Goal: Information Seeking & Learning: Learn about a topic

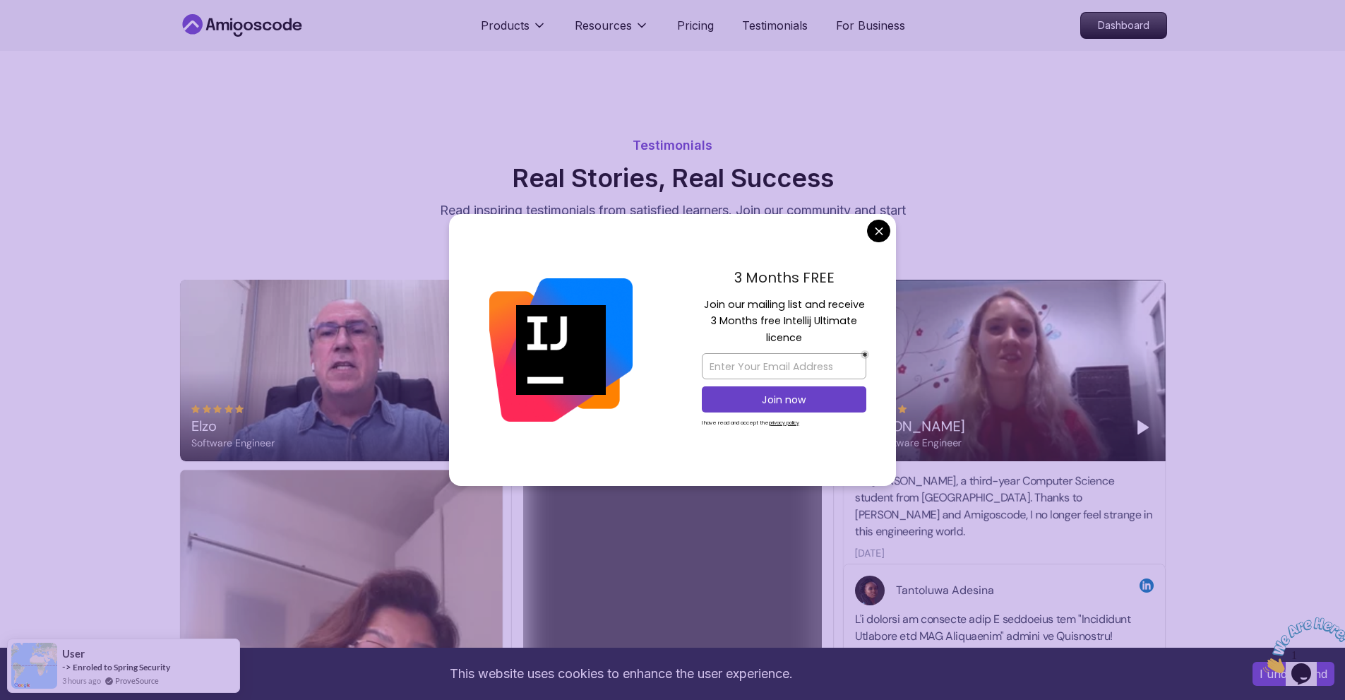
click at [665, 221] on div "3 Months FREE Join our mailing list and receive 3 Months free Intellij Ultimate…" at bounding box center [784, 350] width 224 height 273
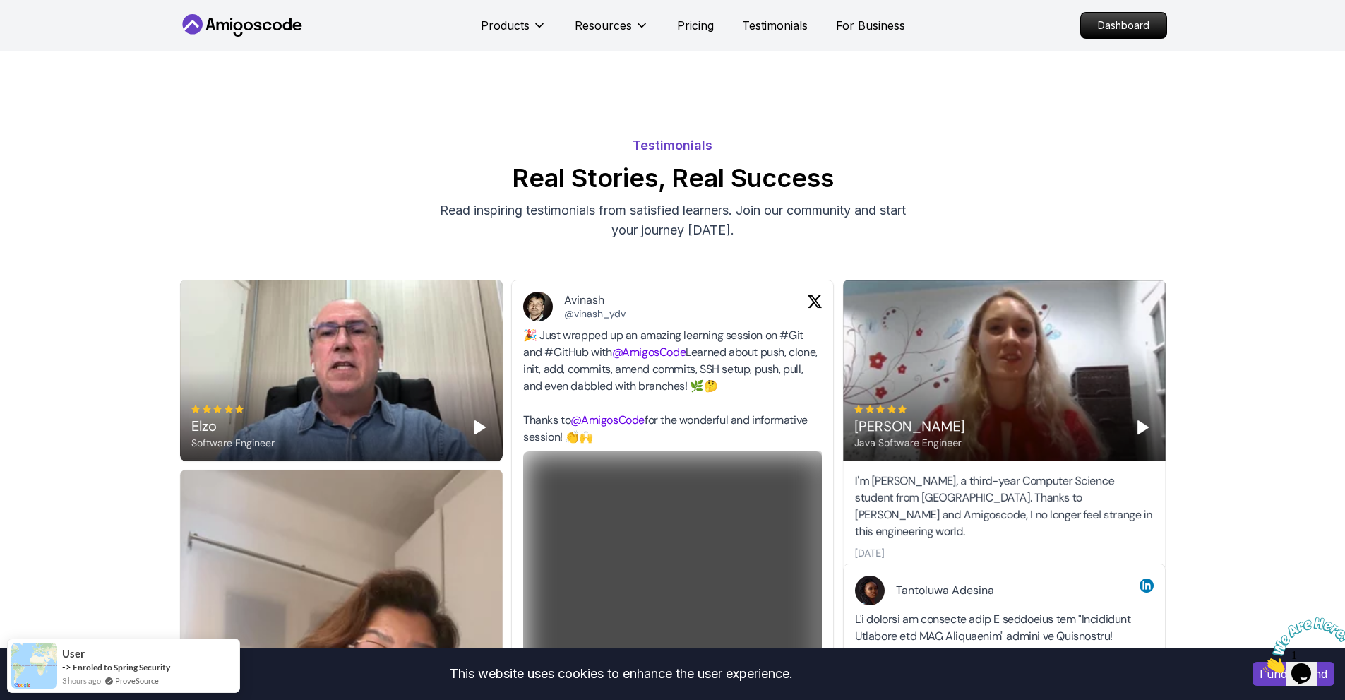
click at [665, 23] on p "Pricing" at bounding box center [695, 25] width 37 height 17
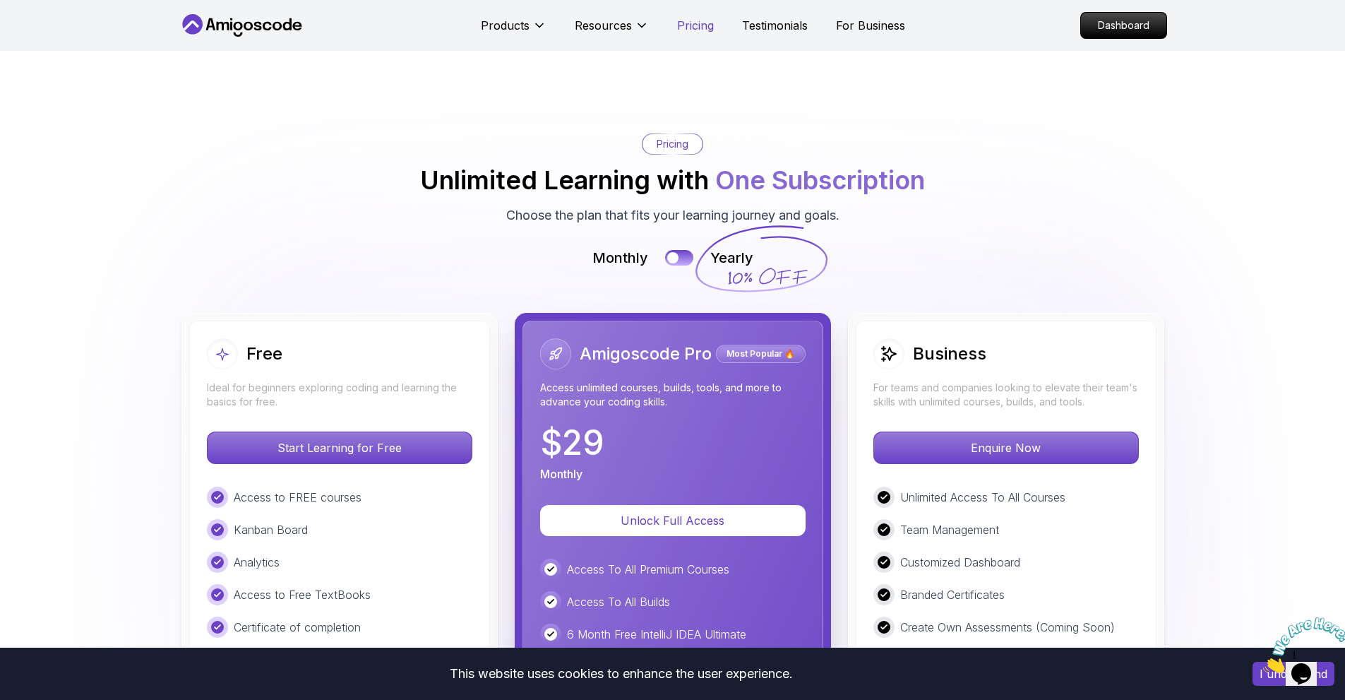
scroll to position [3023, 0]
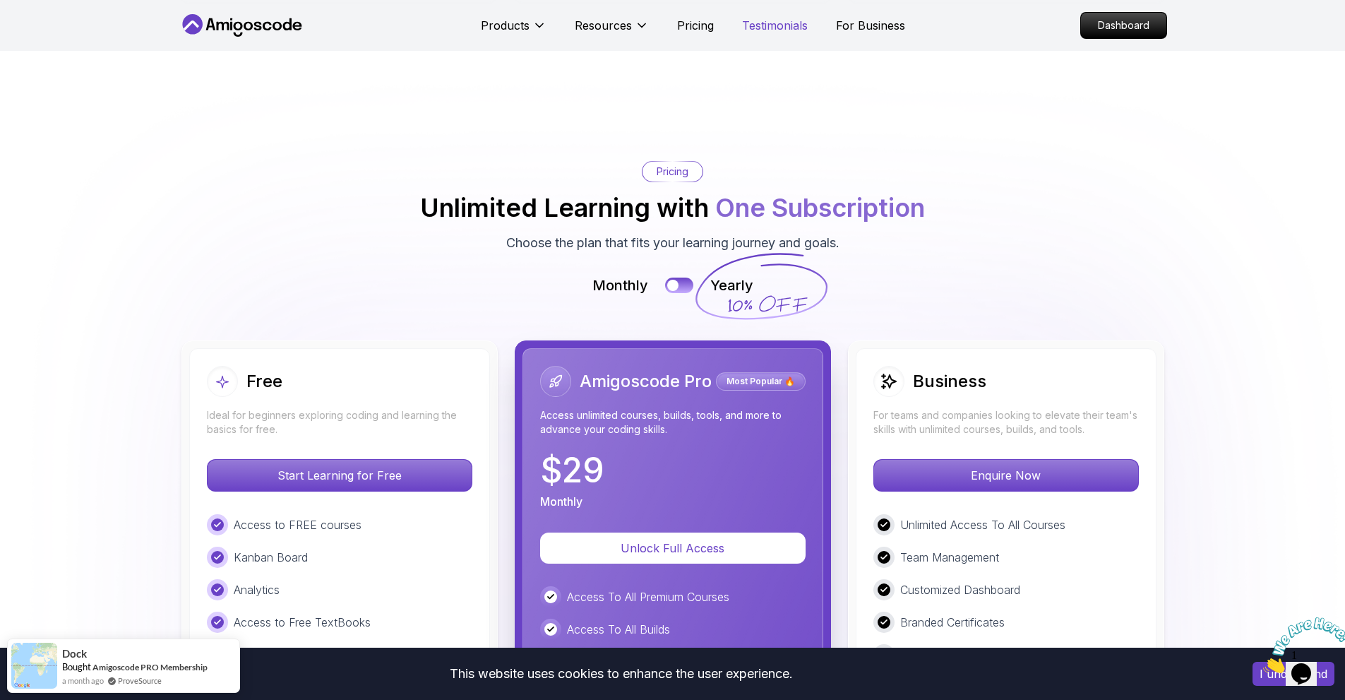
click at [665, 20] on p "Testimonials" at bounding box center [775, 25] width 66 height 17
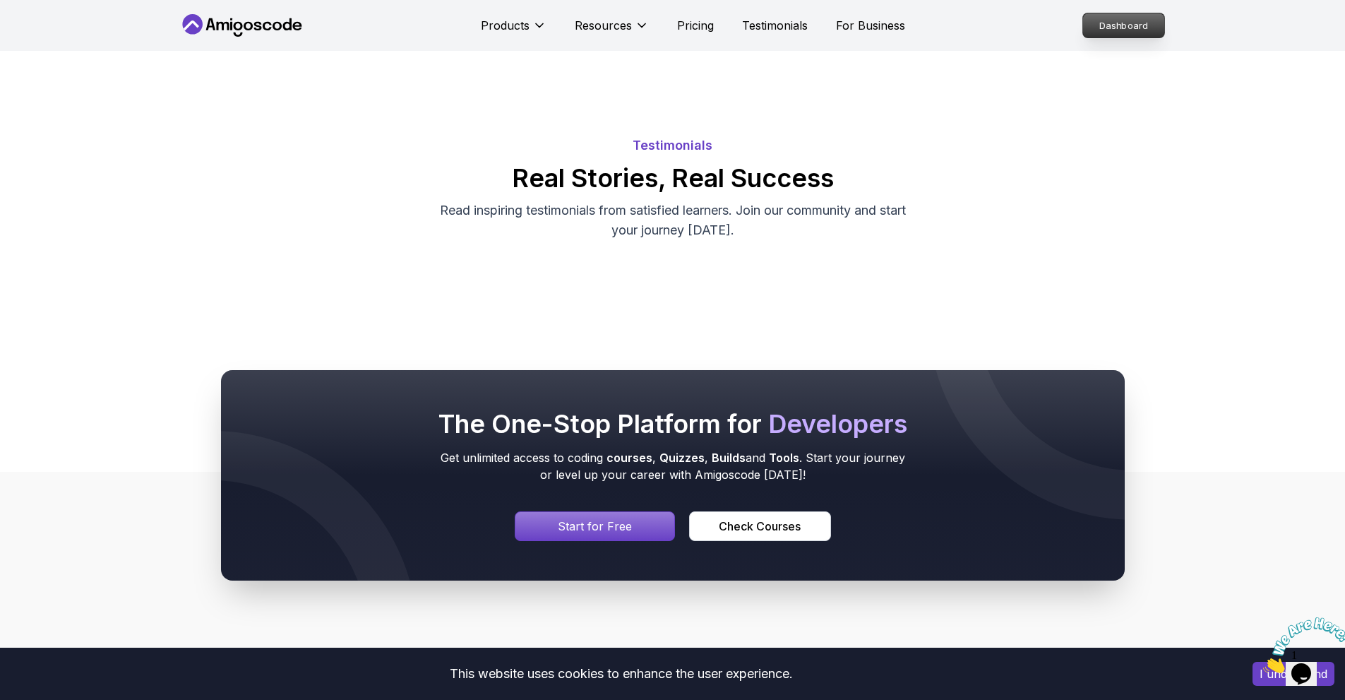
click at [665, 19] on p "Dashboard" at bounding box center [1123, 25] width 81 height 24
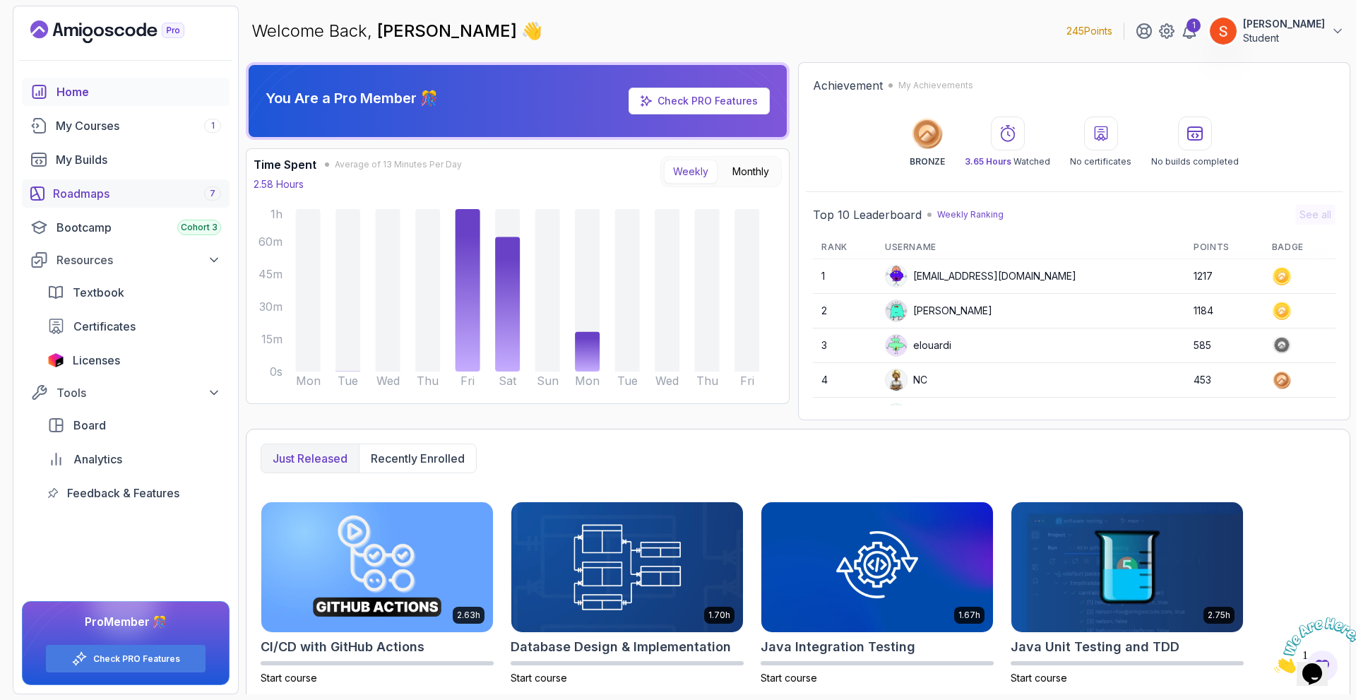
click at [177, 197] on div "Roadmaps 7" at bounding box center [137, 193] width 168 height 17
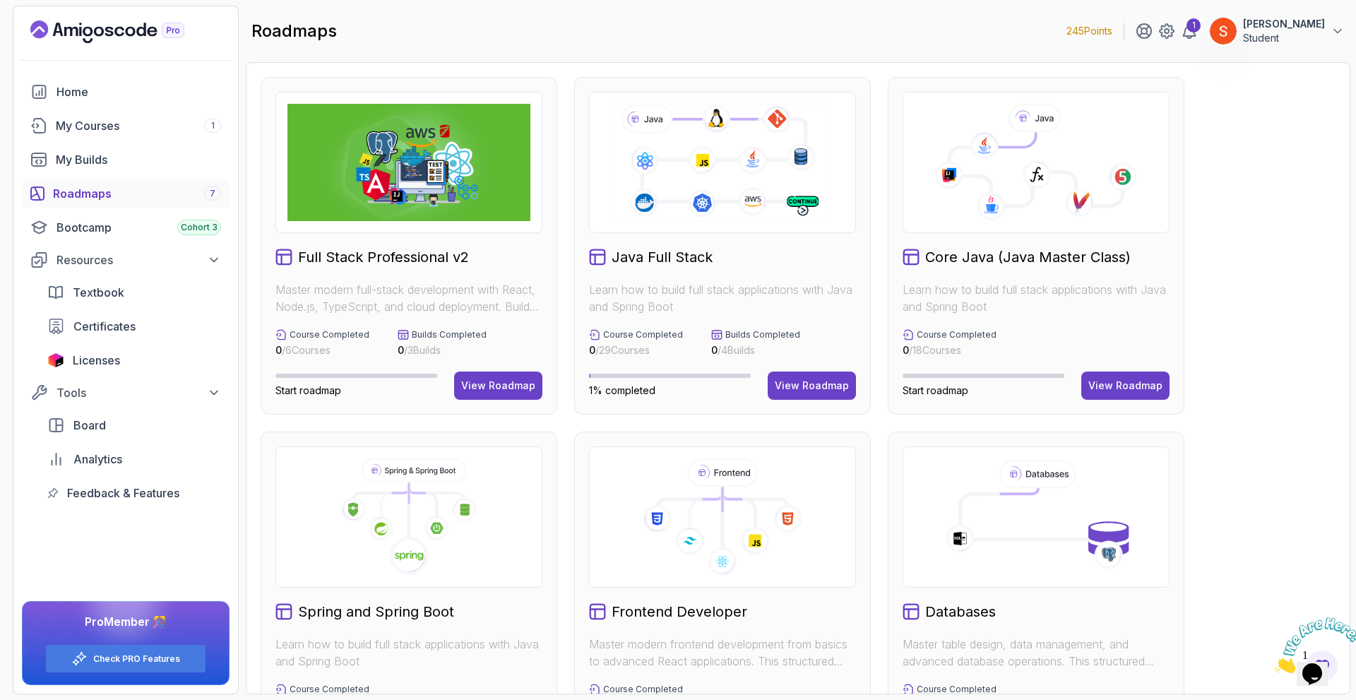
scroll to position [77, 0]
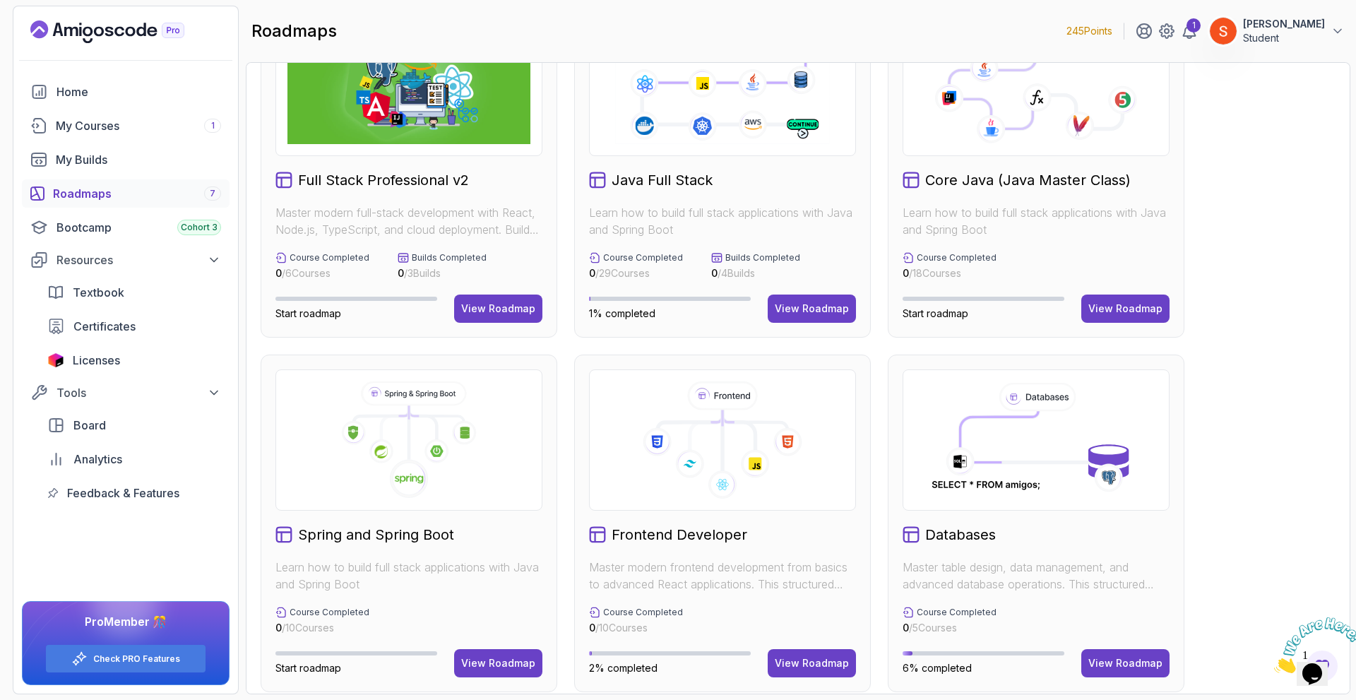
click at [665, 256] on p "Builds Completed" at bounding box center [762, 257] width 75 height 11
click at [665, 309] on div "View Roadmap" at bounding box center [812, 309] width 74 height 14
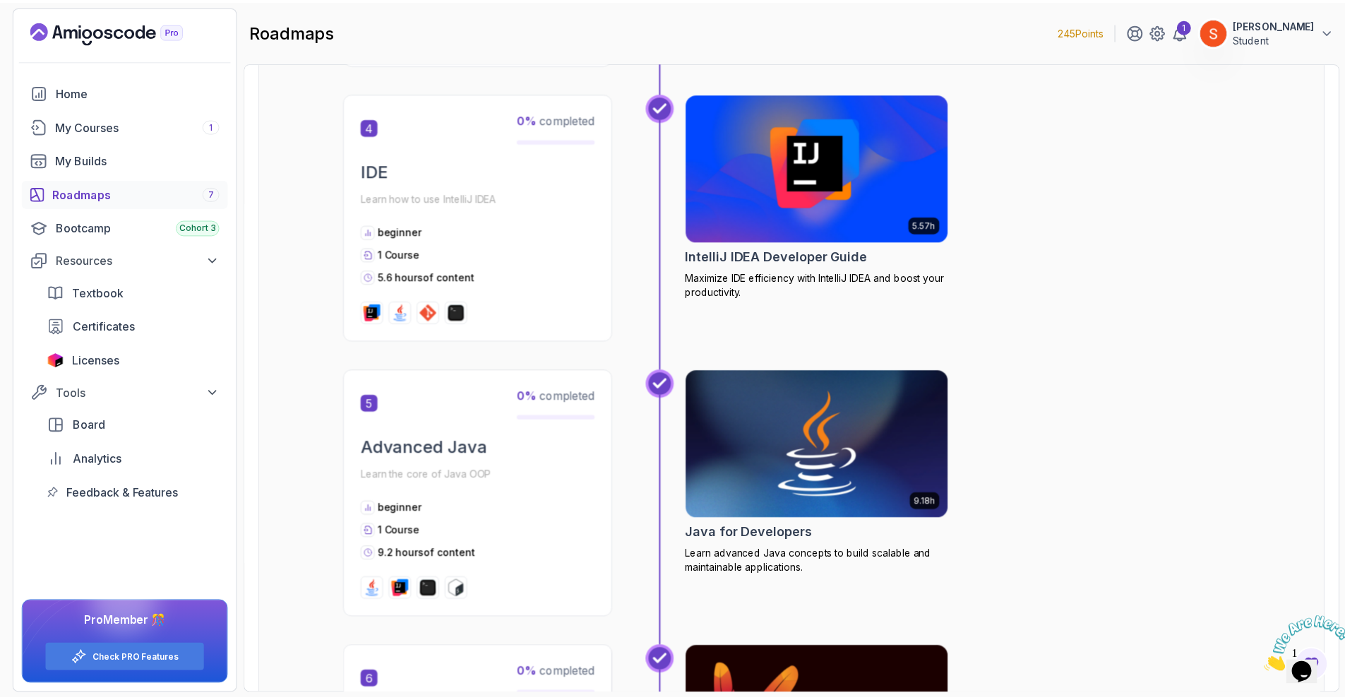
scroll to position [1307, 0]
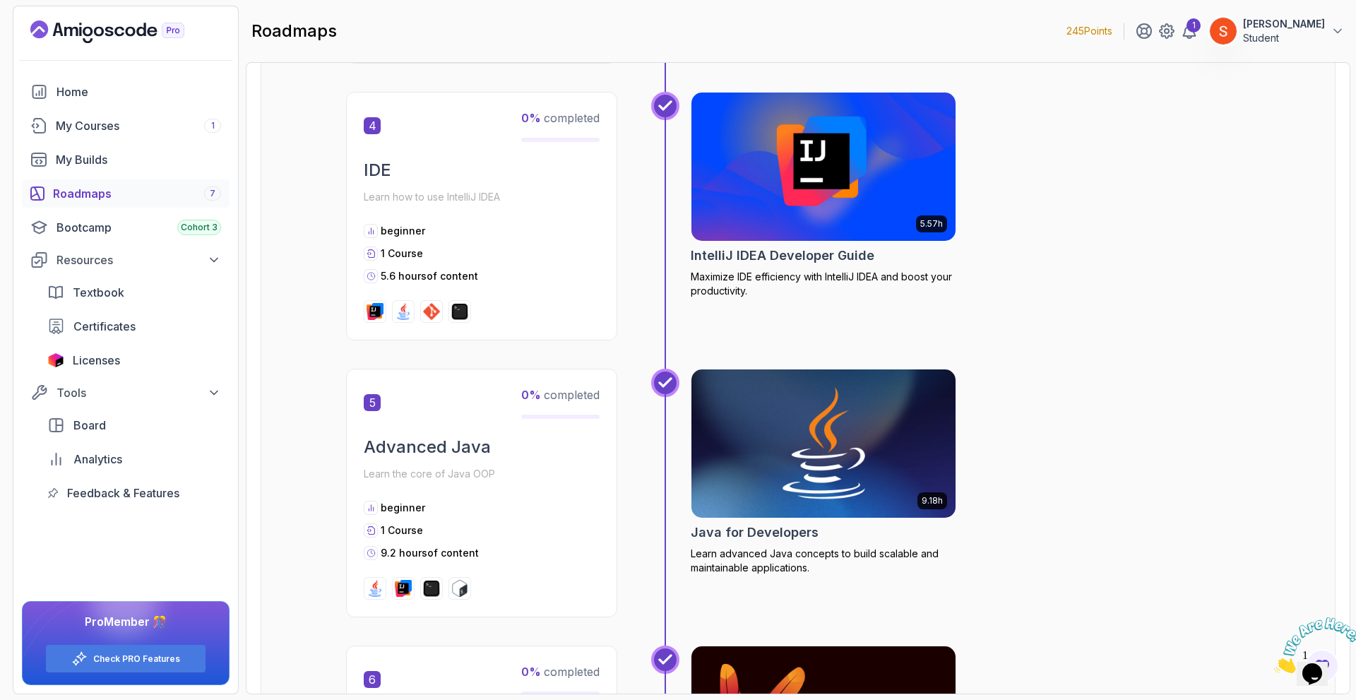
click at [665, 319] on img at bounding box center [824, 443] width 278 height 155
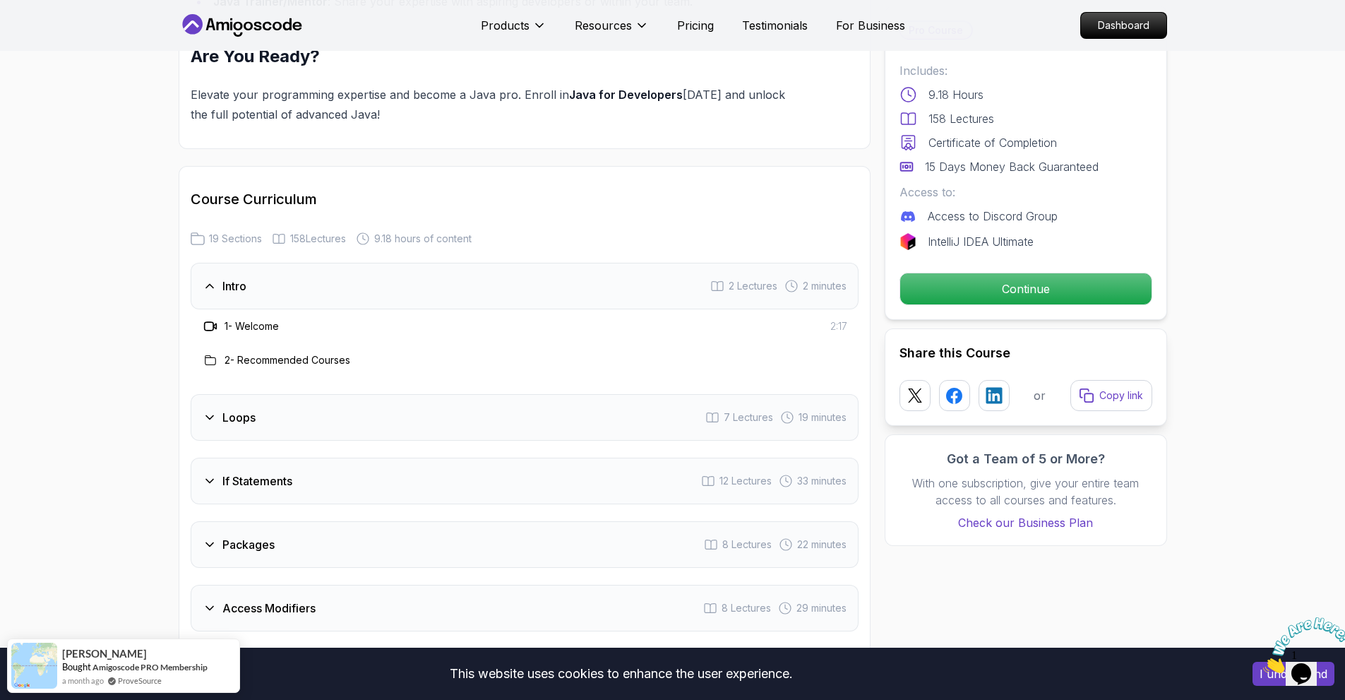
scroll to position [1673, 0]
click at [496, 319] on div "Loops 7 Lectures 19 minutes" at bounding box center [525, 416] width 668 height 47
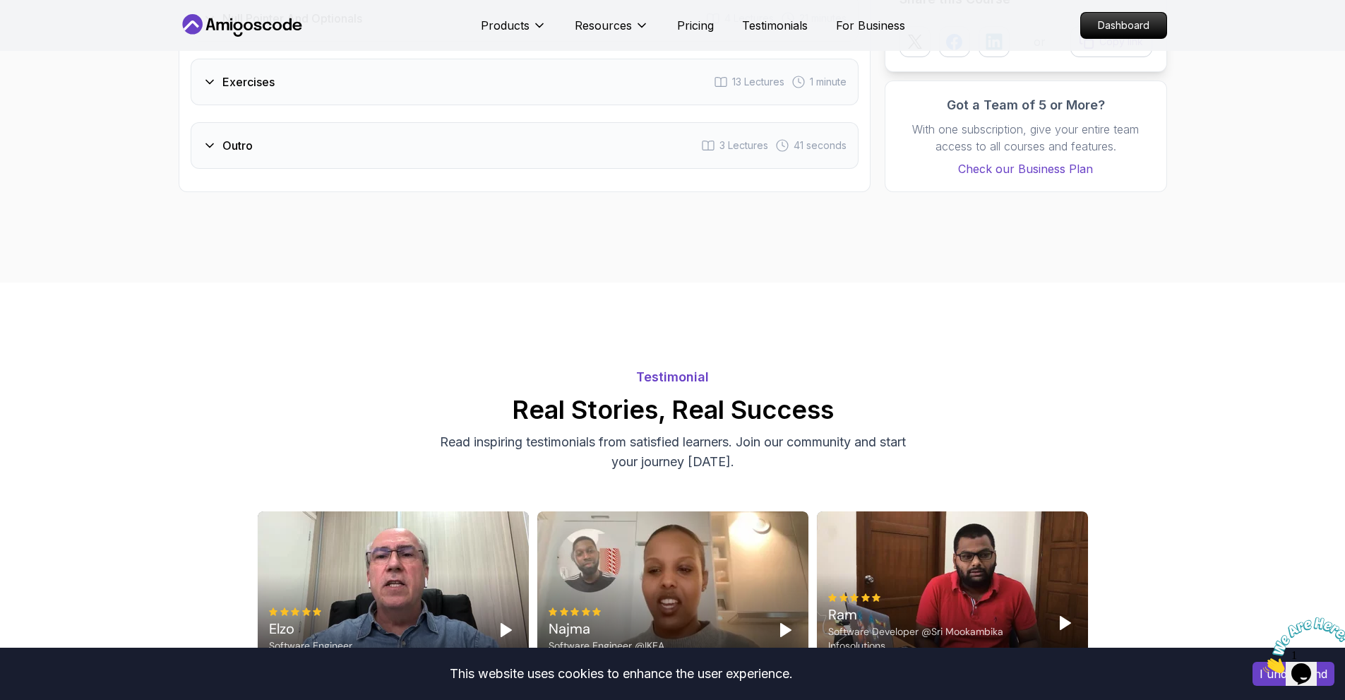
scroll to position [3318, 0]
